Goal: Task Accomplishment & Management: Manage account settings

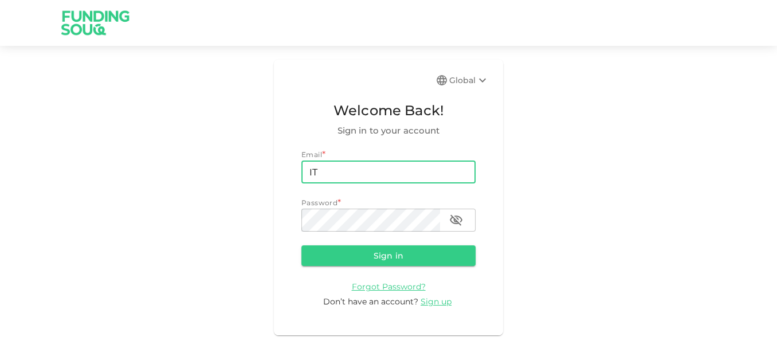
type input "I"
drag, startPoint x: 0, startPoint y: 0, endPoint x: 424, endPoint y: 172, distance: 457.5
click at [424, 172] on input "email" at bounding box center [388, 171] width 174 height 23
type input "[EMAIL_ADDRESS][DOMAIN_NAME]"
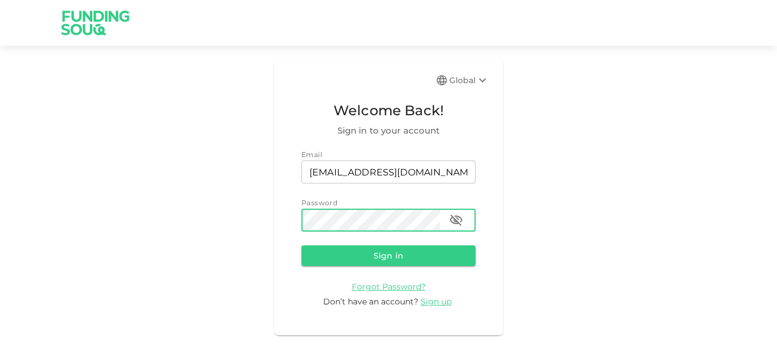
click at [301, 245] on button "Sign in" at bounding box center [388, 255] width 174 height 21
click at [564, 256] on div "Global Welcome Back! Sign in to your account Email email [EMAIL_ADDRESS][DOMAIN…" at bounding box center [388, 197] width 777 height 275
click at [456, 218] on icon "button" at bounding box center [456, 220] width 14 height 14
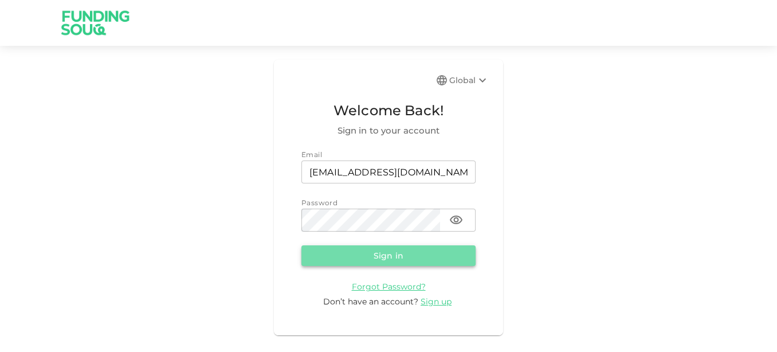
click at [407, 247] on button "Sign in" at bounding box center [388, 255] width 174 height 21
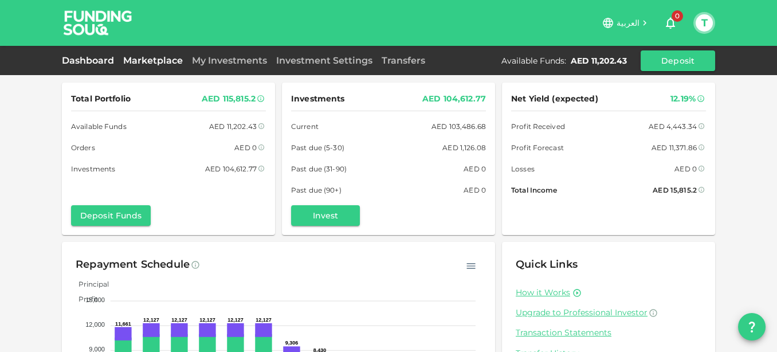
click at [153, 63] on link "Marketplace" at bounding box center [153, 60] width 69 height 11
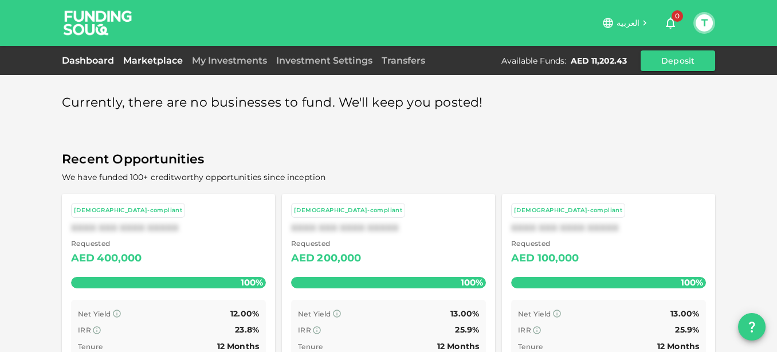
click at [97, 66] on link "Dashboard" at bounding box center [90, 60] width 57 height 11
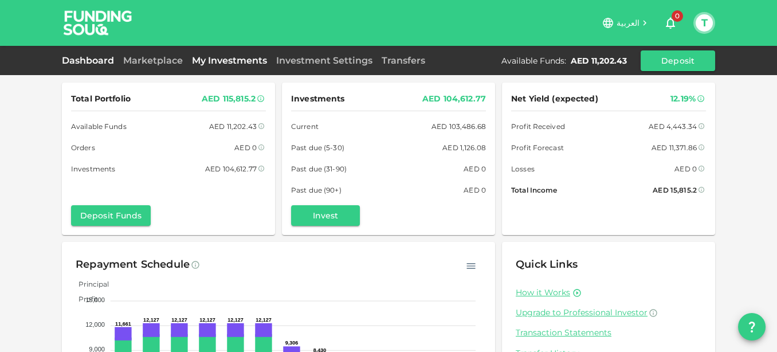
click at [213, 64] on link "My Investments" at bounding box center [229, 60] width 84 height 11
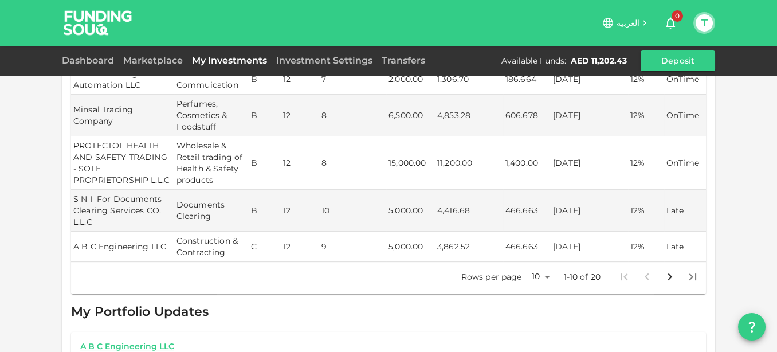
scroll to position [342, 0]
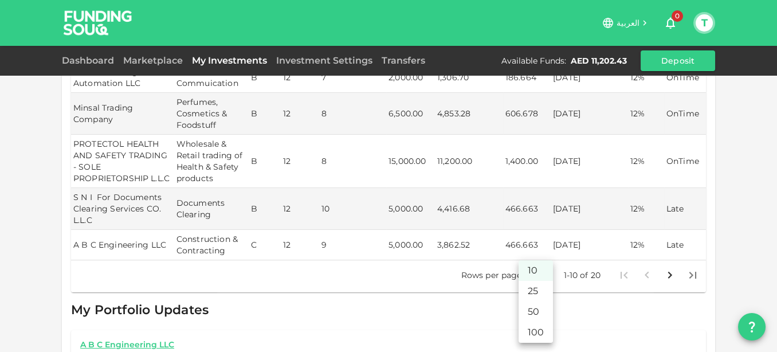
click at [543, 257] on body "العربية 0 T Dashboard Marketplace My Investments Investment Settings Transfers …" at bounding box center [388, 176] width 777 height 352
click at [530, 289] on li "25" at bounding box center [535, 291] width 34 height 21
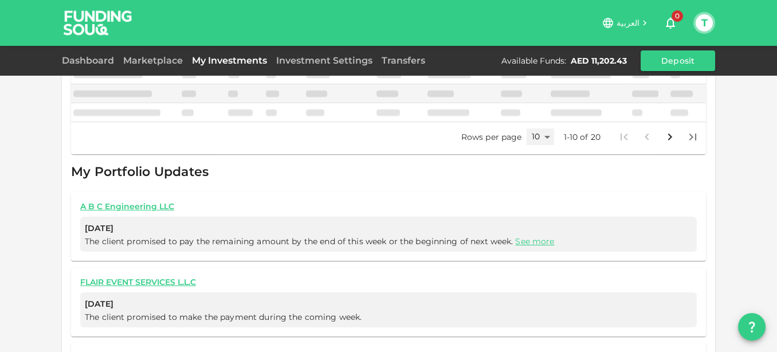
type input "25"
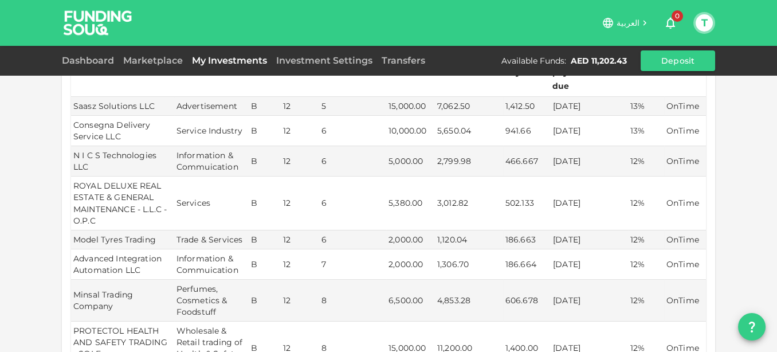
scroll to position [0, 0]
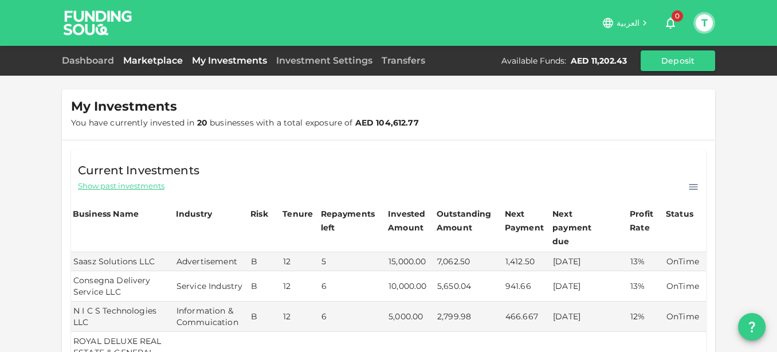
click at [156, 65] on link "Marketplace" at bounding box center [153, 60] width 69 height 11
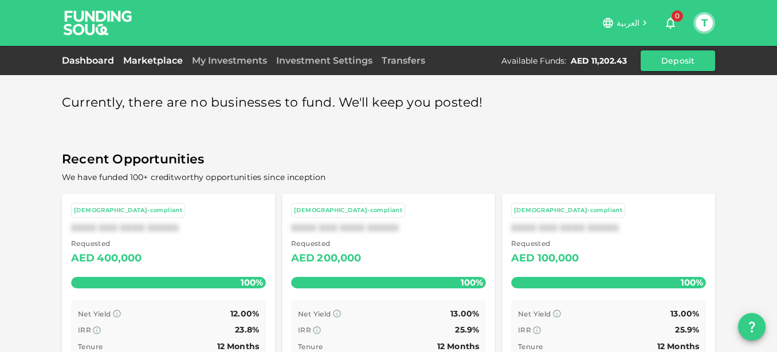
click at [103, 56] on link "Dashboard" at bounding box center [90, 60] width 57 height 11
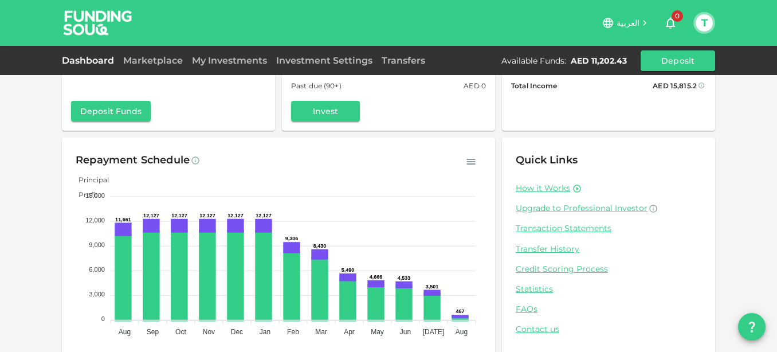
scroll to position [105, 0]
click at [707, 21] on button "T" at bounding box center [703, 22] width 17 height 17
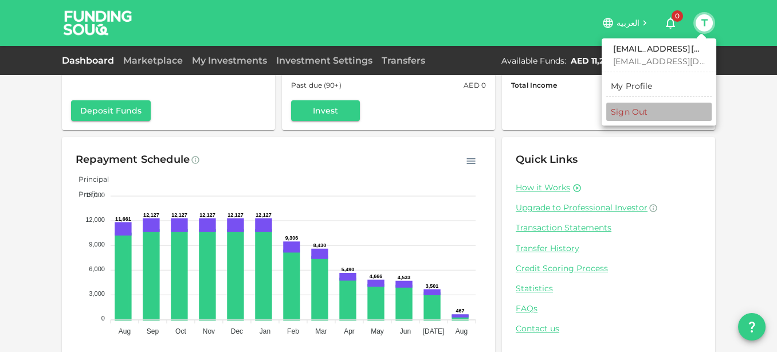
click at [632, 109] on div "Sign Out" at bounding box center [628, 111] width 37 height 11
